Goal: Task Accomplishment & Management: Manage account settings

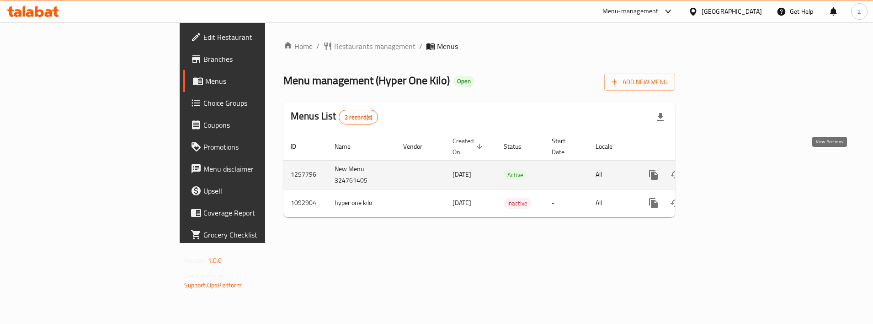
click at [731, 170] on link "enhanced table" at bounding box center [720, 175] width 22 height 22
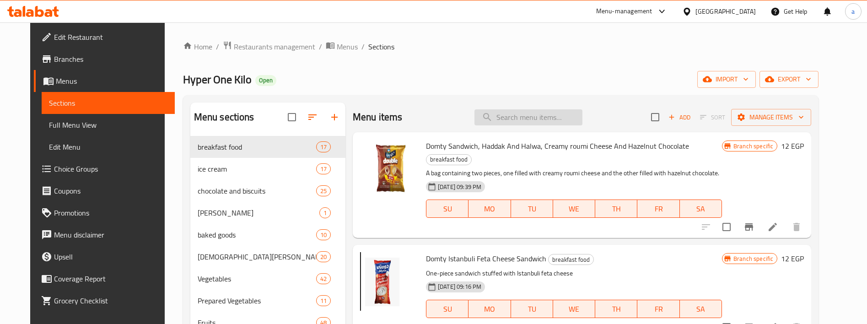
click at [532, 121] on input "search" at bounding box center [528, 117] width 108 height 16
paste input "Mango Kit"
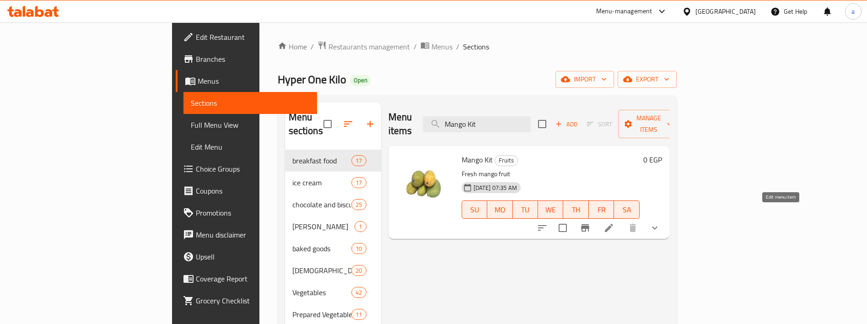
type input "Mango Kit"
click at [614, 222] on icon at bounding box center [608, 227] width 11 height 11
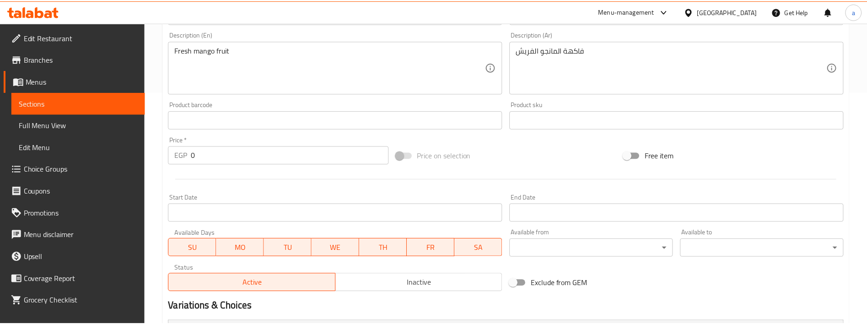
scroll to position [356, 0]
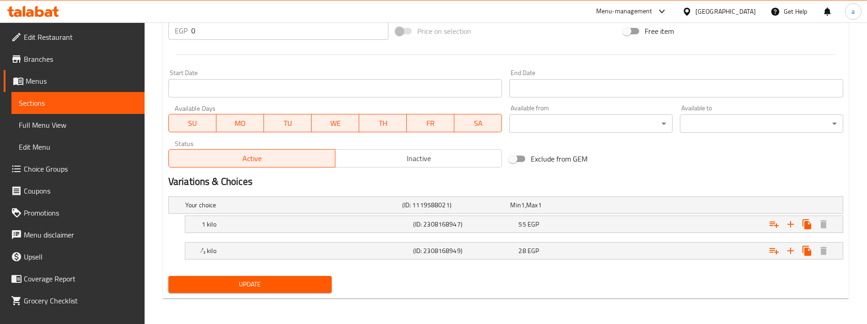
click at [555, 296] on div "Update Mango Kit Change Image Size: 1200 x 800 px / Image formats: jpg, png / 5…" at bounding box center [505, 15] width 685 height 566
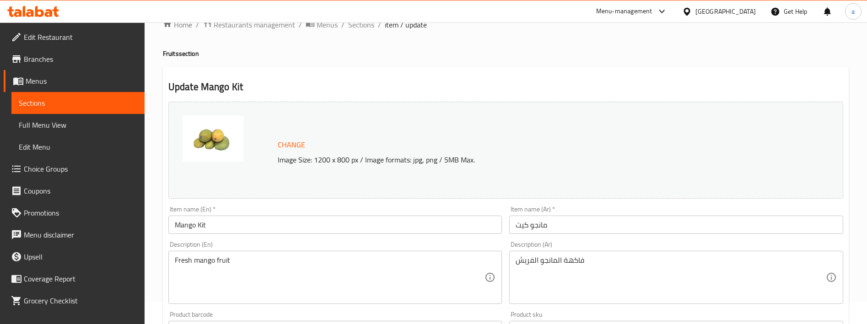
scroll to position [0, 0]
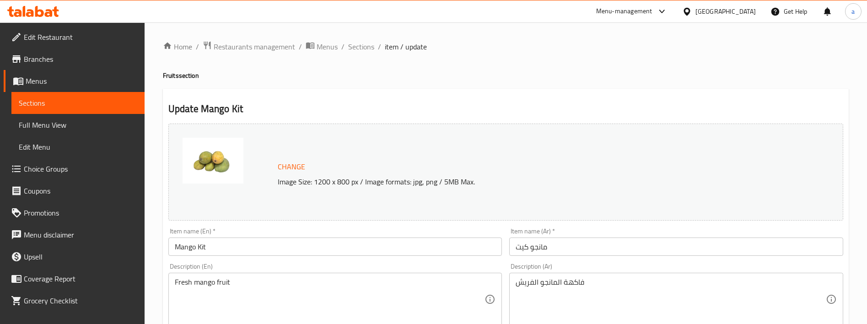
click at [268, 46] on span "Restaurants management" at bounding box center [254, 46] width 81 height 11
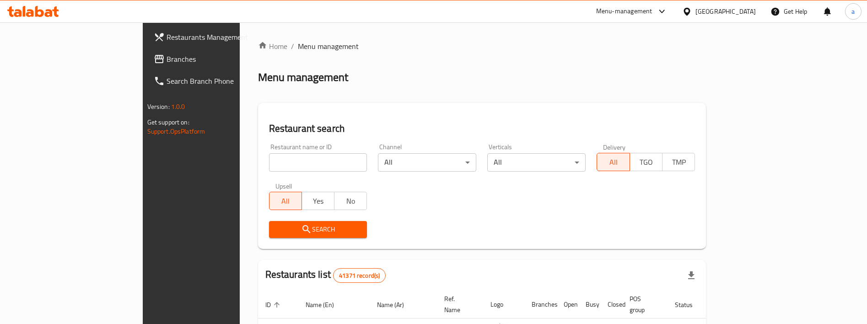
click at [143, 55] on div "Restaurants Management Branches Search Branch Phone Version: 1.0.0 Get support …" at bounding box center [434, 316] width 582 height 589
click at [166, 56] on span "Branches" at bounding box center [222, 59] width 113 height 11
